Goal: Transaction & Acquisition: Subscribe to service/newsletter

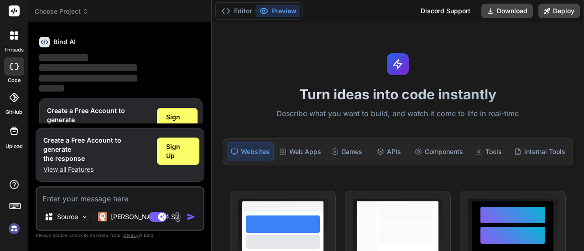
scroll to position [55, 0]
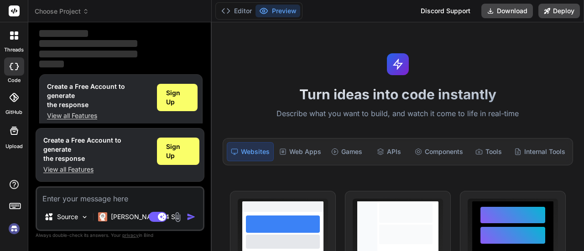
click at [189, 218] on img "button" at bounding box center [191, 217] width 9 height 9
click at [82, 219] on img at bounding box center [85, 217] width 8 height 8
type textarea "x"
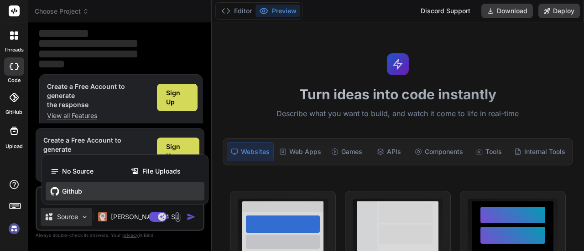
click at [76, 195] on span "Github" at bounding box center [72, 191] width 20 height 9
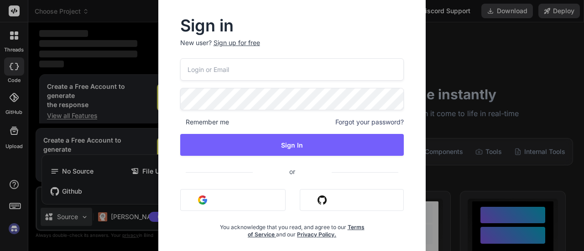
click at [230, 73] on input "email" at bounding box center [292, 69] width 224 height 22
type input "d"
click at [239, 75] on input "docentinfo" at bounding box center [292, 69] width 224 height 22
type input "docentinfo"
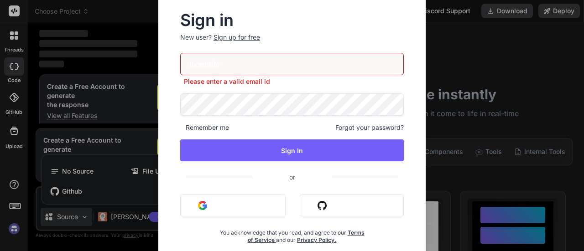
click at [239, 47] on p "New user? Sign up for free" at bounding box center [292, 43] width 224 height 20
click at [242, 39] on div "Sign up for free" at bounding box center [236, 37] width 47 height 9
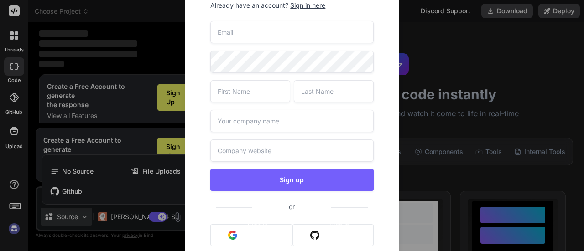
scroll to position [19, 0]
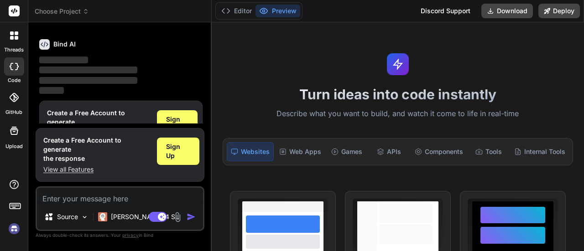
scroll to position [31, 0]
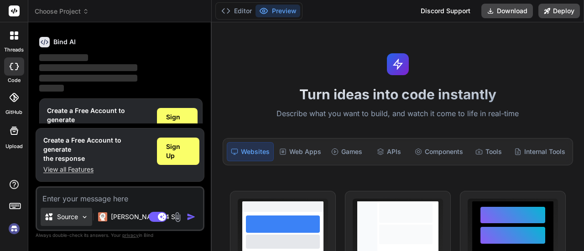
click at [80, 216] on div "Source" at bounding box center [67, 217] width 52 height 18
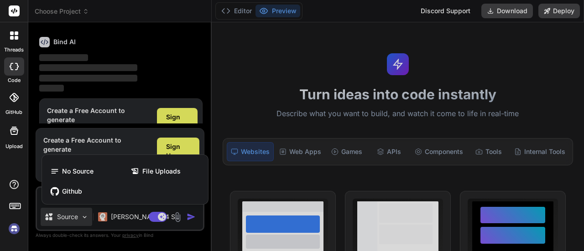
click at [175, 125] on div at bounding box center [292, 125] width 584 height 251
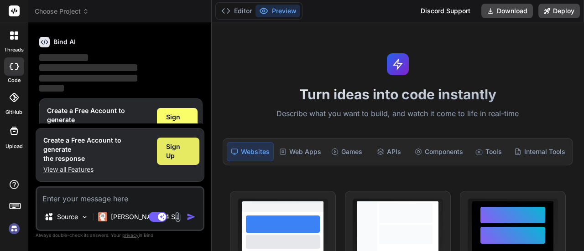
click at [170, 157] on span "Sign Up" at bounding box center [178, 151] width 24 height 18
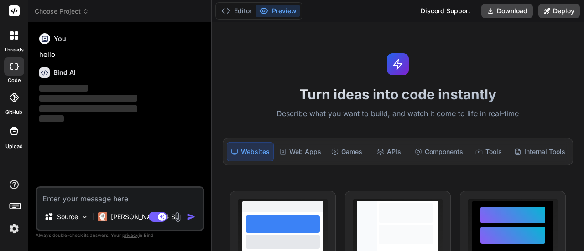
scroll to position [0, 0]
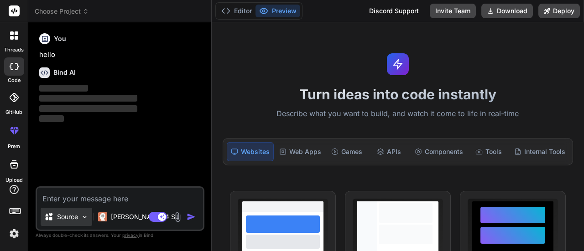
click at [85, 218] on img at bounding box center [85, 217] width 8 height 8
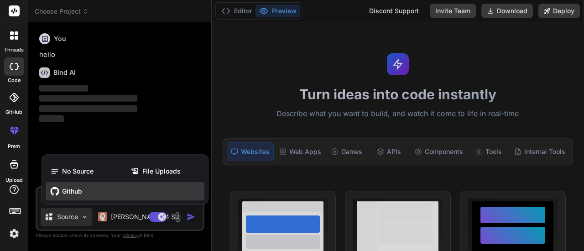
click at [74, 193] on span "Github" at bounding box center [72, 191] width 20 height 9
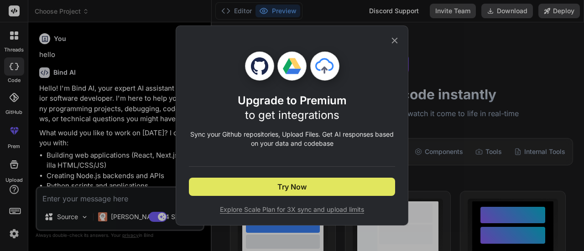
type textarea "x"
click at [293, 190] on span "Try Now" at bounding box center [291, 187] width 29 height 11
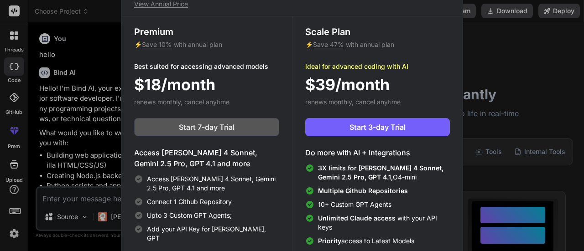
click at [230, 130] on span "Start 7-day Trial" at bounding box center [207, 127] width 56 height 11
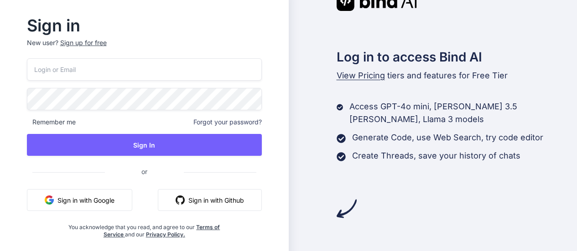
click at [117, 204] on button "Sign in with Google" at bounding box center [79, 200] width 105 height 22
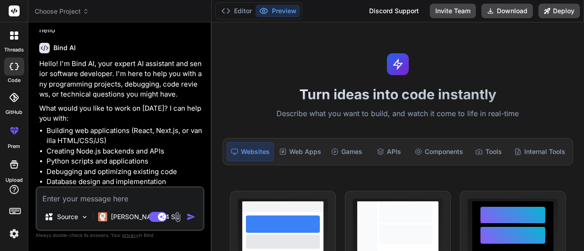
scroll to position [46, 0]
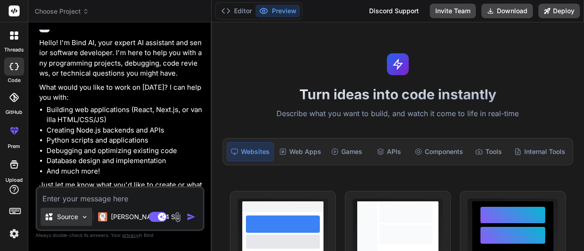
click at [84, 221] on img at bounding box center [85, 217] width 8 height 8
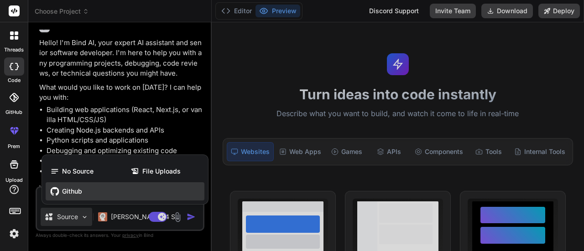
click at [79, 195] on span "Github" at bounding box center [72, 191] width 20 height 9
type textarea "x"
